Goal: Task Accomplishment & Management: Complete application form

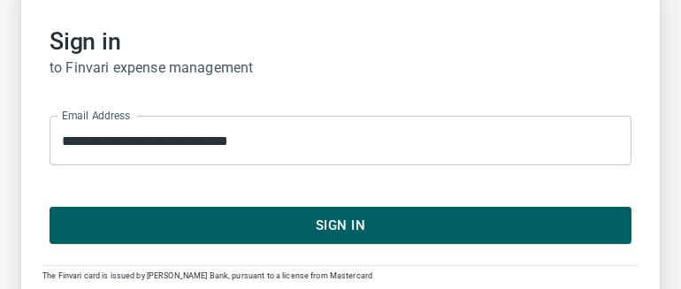
scroll to position [141, 0]
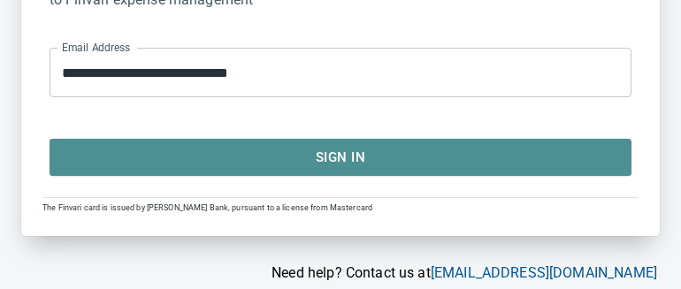
click at [283, 157] on span "Sign In" at bounding box center [340, 157] width 543 height 23
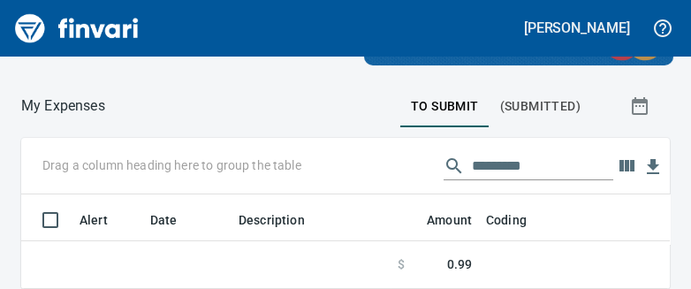
scroll to position [73, 617]
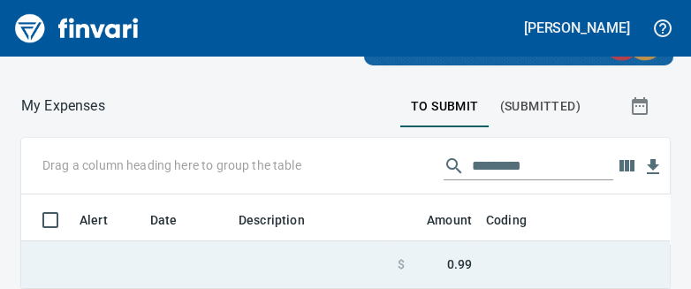
click at [529, 255] on td at bounding box center [700, 265] width 442 height 48
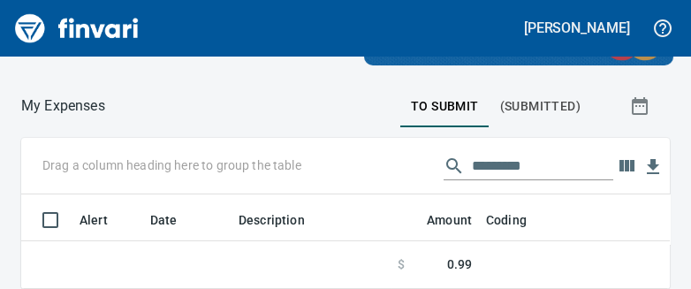
click at [455, 103] on span "To Submit" at bounding box center [445, 106] width 68 height 22
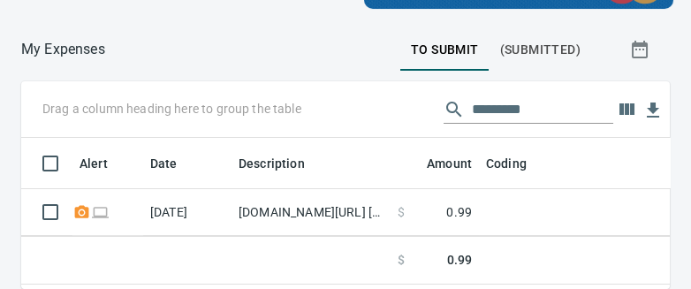
scroll to position [130, 617]
click at [86, 208] on icon at bounding box center [81, 211] width 14 height 12
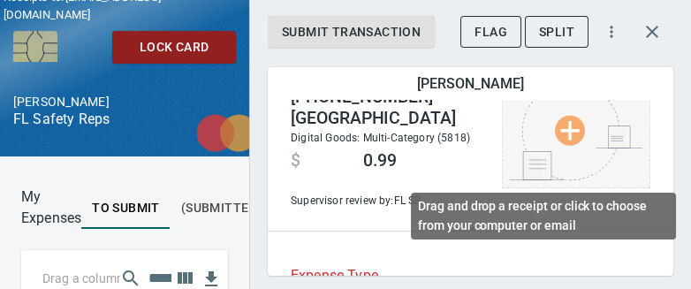
scroll to position [130, 186]
click at [564, 130] on img at bounding box center [576, 126] width 133 height 107
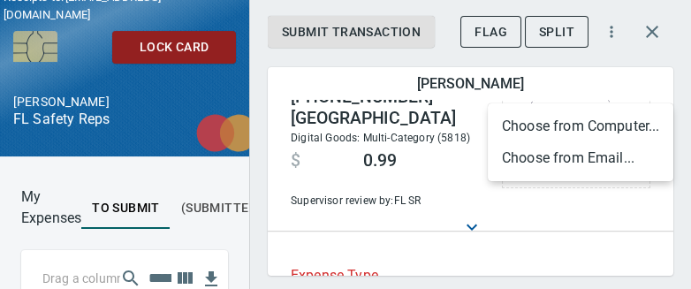
click at [564, 129] on li "Choose from Computer..." at bounding box center [581, 127] width 186 height 32
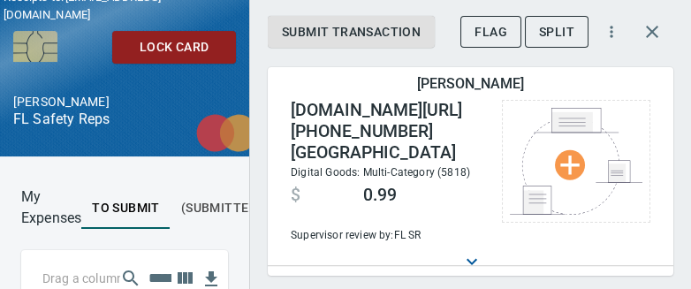
type input "**"
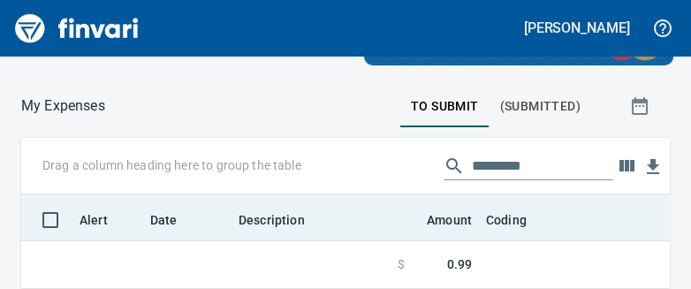
scroll to position [61, 0]
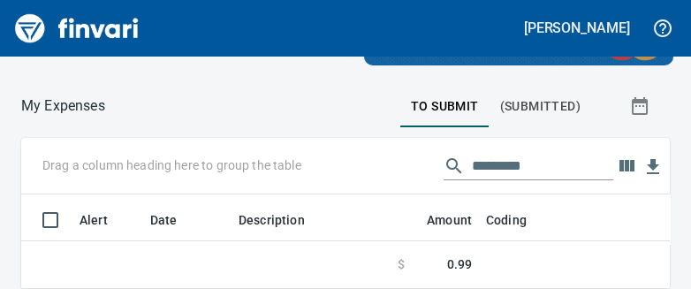
click at [446, 103] on span "To Submit" at bounding box center [445, 106] width 68 height 22
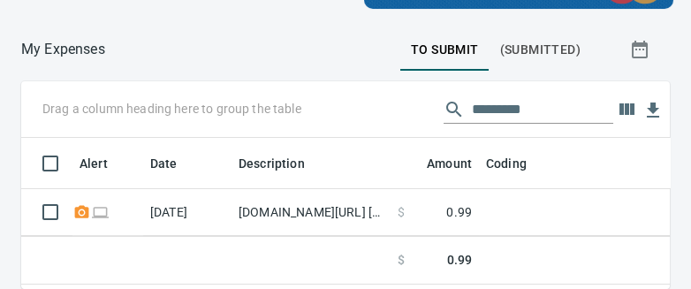
scroll to position [130, 617]
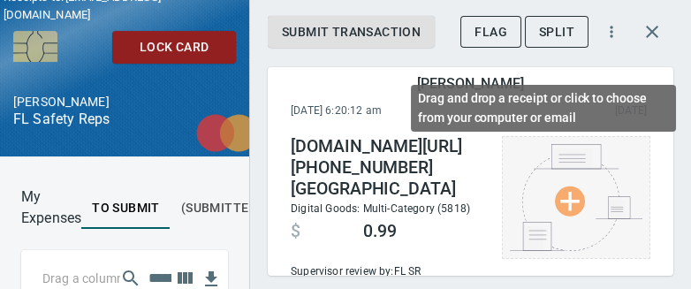
click at [558, 198] on img at bounding box center [576, 197] width 133 height 107
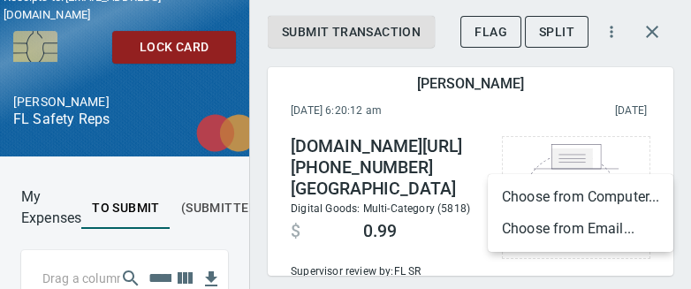
click at [558, 197] on li "Choose from Computer..." at bounding box center [581, 197] width 186 height 32
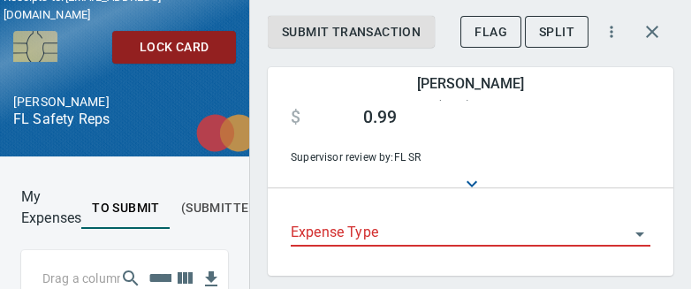
scroll to position [141, 0]
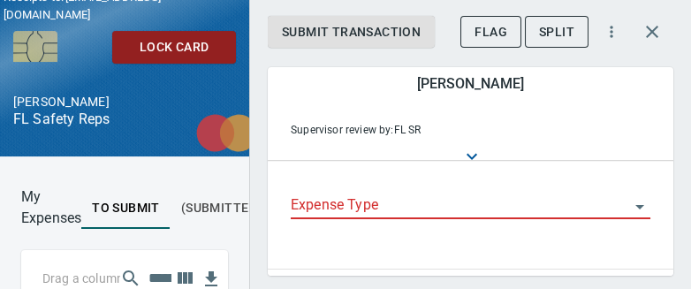
click at [632, 196] on icon "Open" at bounding box center [639, 206] width 21 height 21
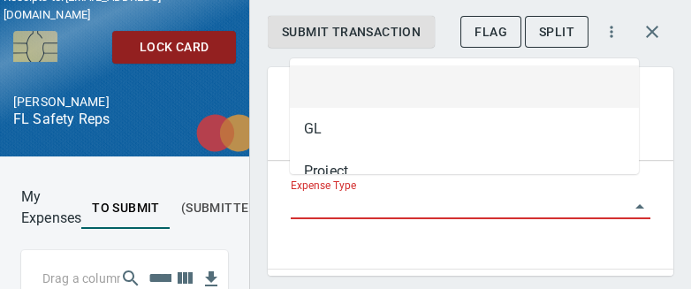
scroll to position [130, 186]
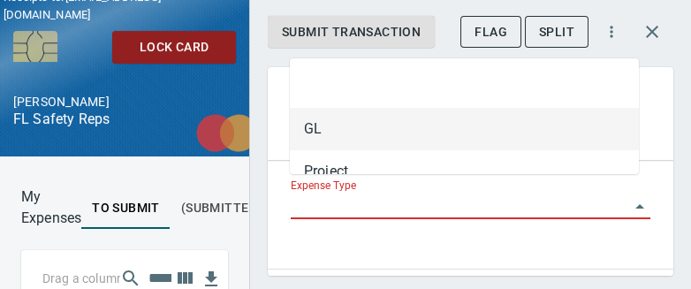
click at [328, 133] on li "GL" at bounding box center [464, 129] width 349 height 42
type input "**"
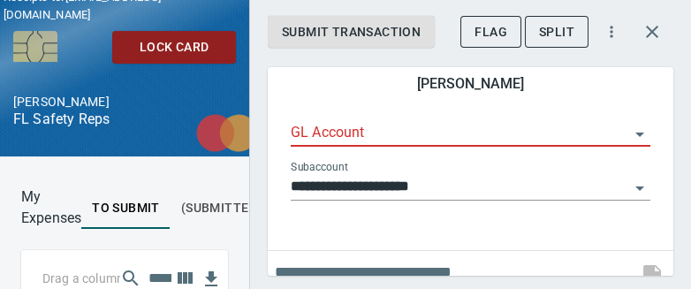
scroll to position [269, 0]
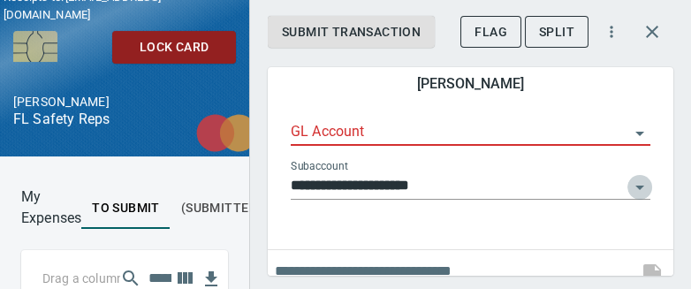
click at [631, 177] on icon "Open" at bounding box center [639, 187] width 21 height 21
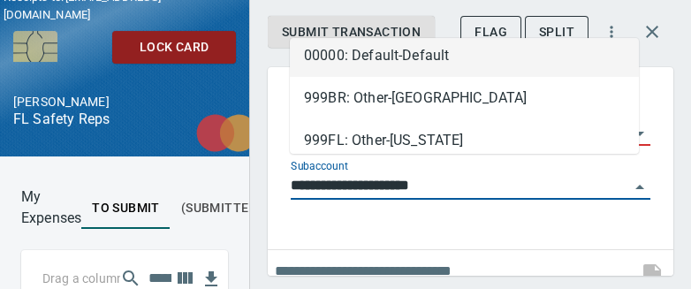
scroll to position [71, 0]
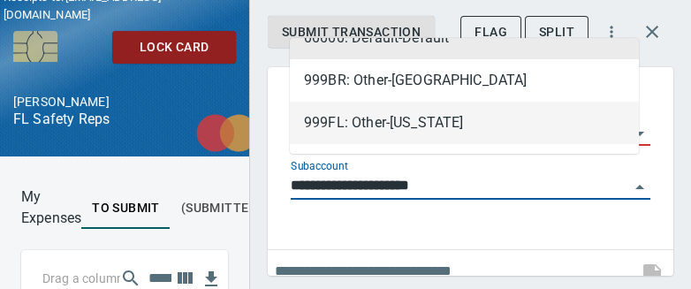
click at [426, 121] on li "999FL: Other-Florida" at bounding box center [464, 123] width 349 height 42
type input "**********"
click at [426, 121] on input "GL Account" at bounding box center [460, 132] width 339 height 25
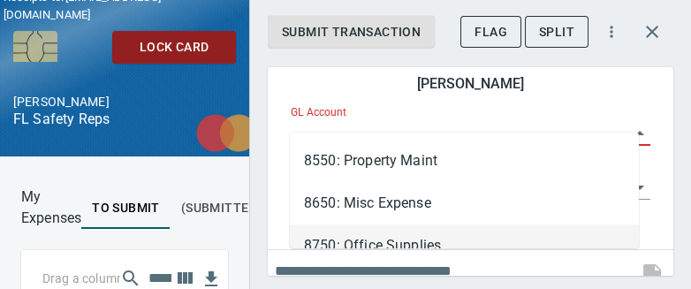
scroll to position [26, 0]
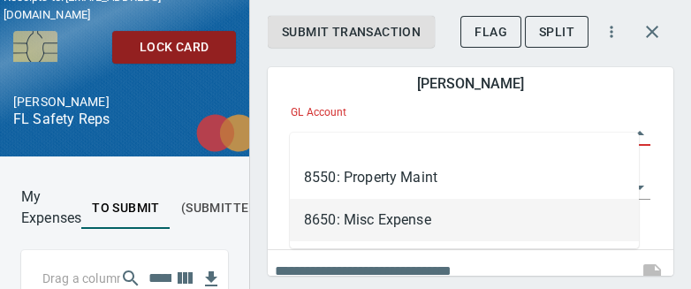
click at [419, 218] on li "8650: Misc Expense" at bounding box center [464, 220] width 349 height 42
type input "**********"
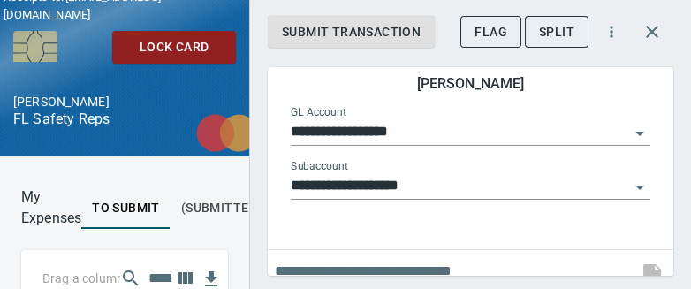
drag, startPoint x: 674, startPoint y: 212, endPoint x: 671, endPoint y: 235, distance: 23.1
click at [671, 235] on div "**********" at bounding box center [470, 144] width 442 height 289
drag, startPoint x: 671, startPoint y: 235, endPoint x: 640, endPoint y: 253, distance: 35.6
click at [640, 253] on span at bounding box center [652, 271] width 42 height 42
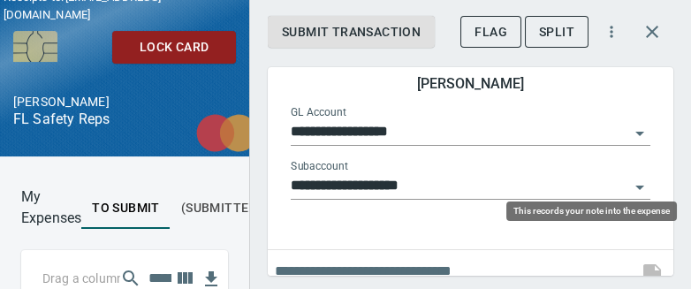
scroll to position [130, 186]
click at [640, 252] on span at bounding box center [652, 271] width 42 height 42
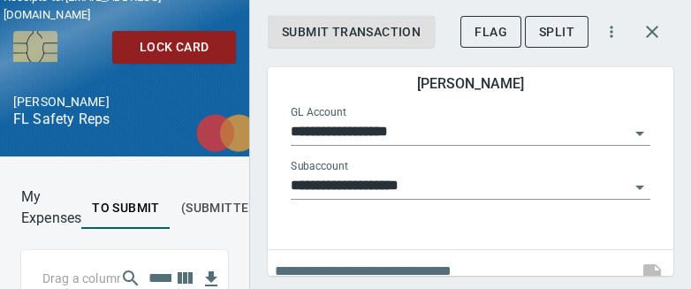
click at [389, 277] on div "**********" at bounding box center [470, 144] width 442 height 289
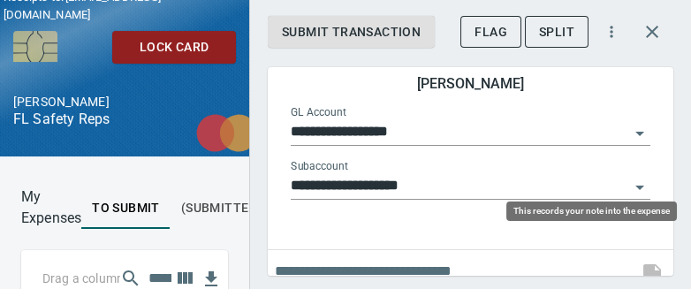
click at [652, 254] on span at bounding box center [652, 271] width 42 height 42
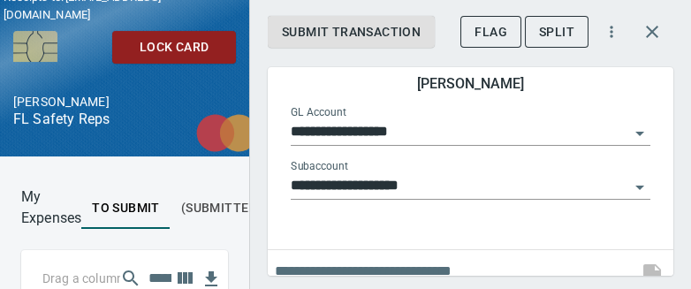
click at [358, 257] on input "text" at bounding box center [453, 271] width 356 height 28
type input "*"
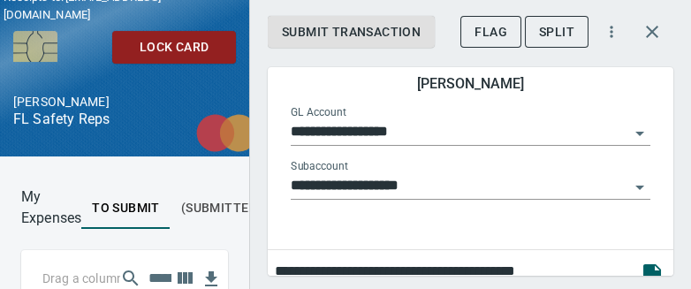
drag, startPoint x: 309, startPoint y: 253, endPoint x: 329, endPoint y: 251, distance: 19.5
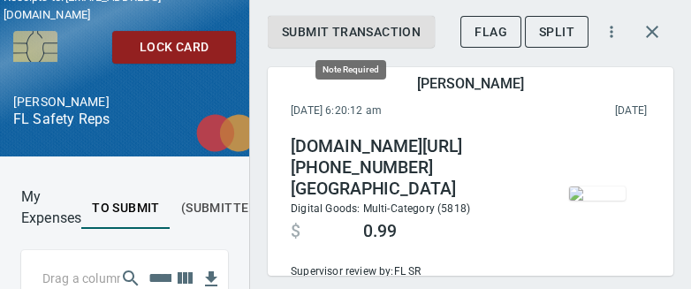
type input "**********"
click at [373, 32] on span "Submit Transaction" at bounding box center [351, 32] width 139 height 22
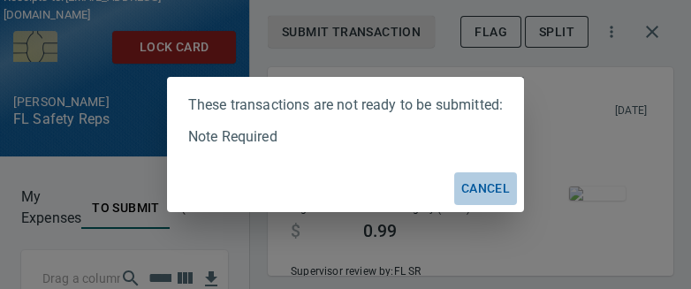
click at [487, 188] on span "Cancel" at bounding box center [486, 189] width 49 height 22
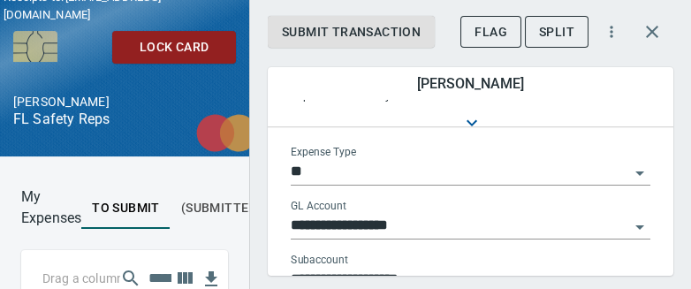
scroll to position [269, 0]
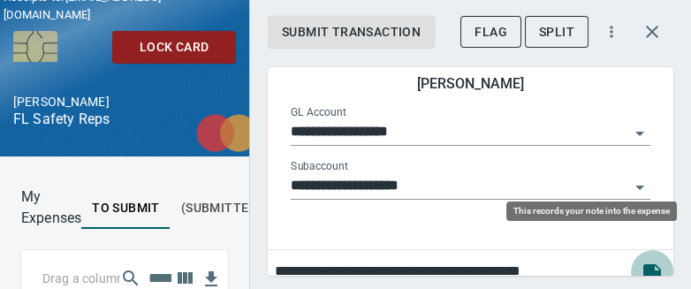
click at [644, 264] on icon "button" at bounding box center [653, 271] width 18 height 14
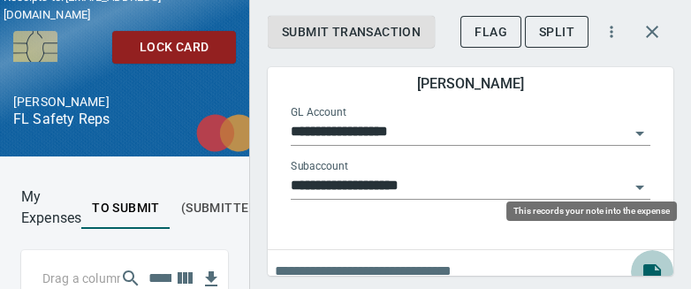
scroll to position [130, 175]
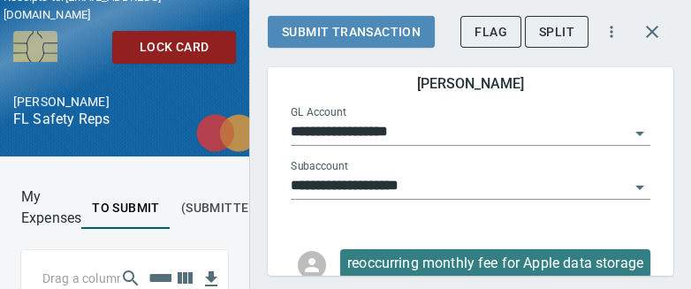
click at [357, 36] on span "Submit Transaction" at bounding box center [351, 32] width 139 height 22
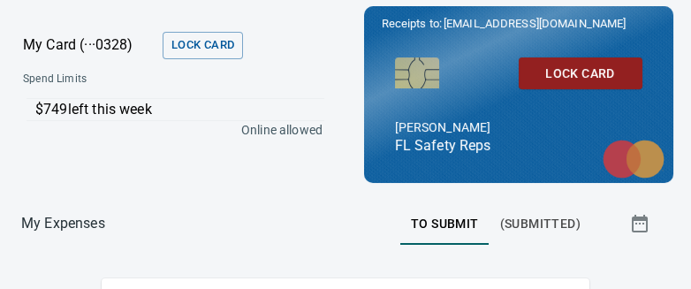
scroll to position [0, 0]
